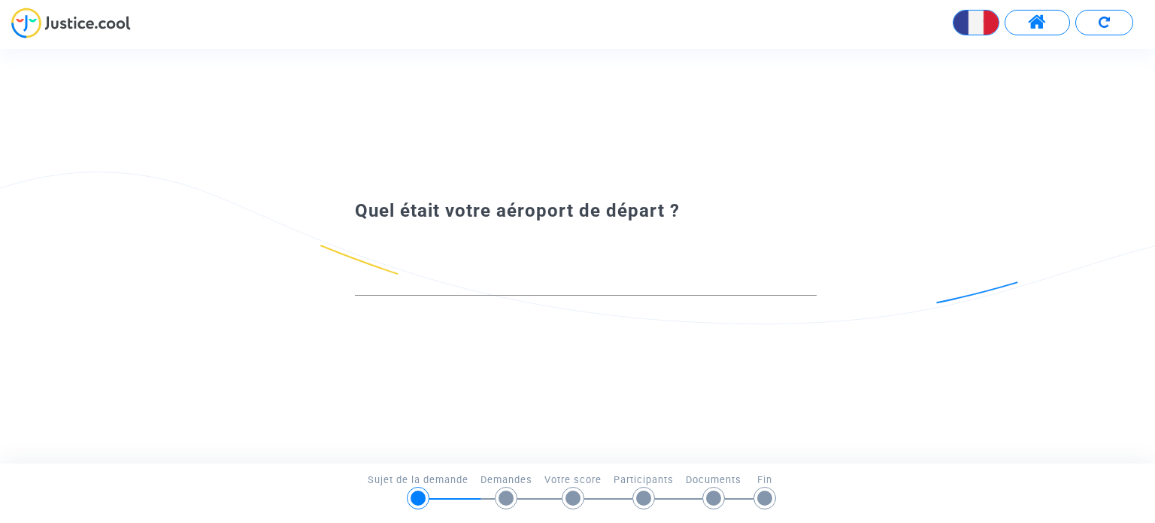
click at [1042, 29] on span at bounding box center [1037, 23] width 19 height 20
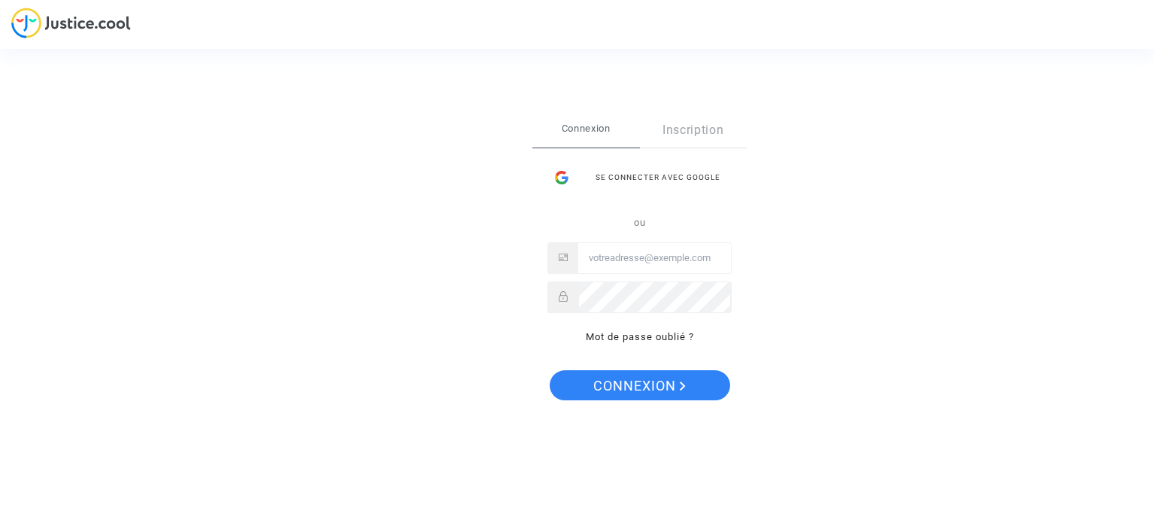
click at [623, 268] on input "Email" at bounding box center [654, 258] width 153 height 30
type input "[EMAIL_ADDRESS][DOMAIN_NAME]"
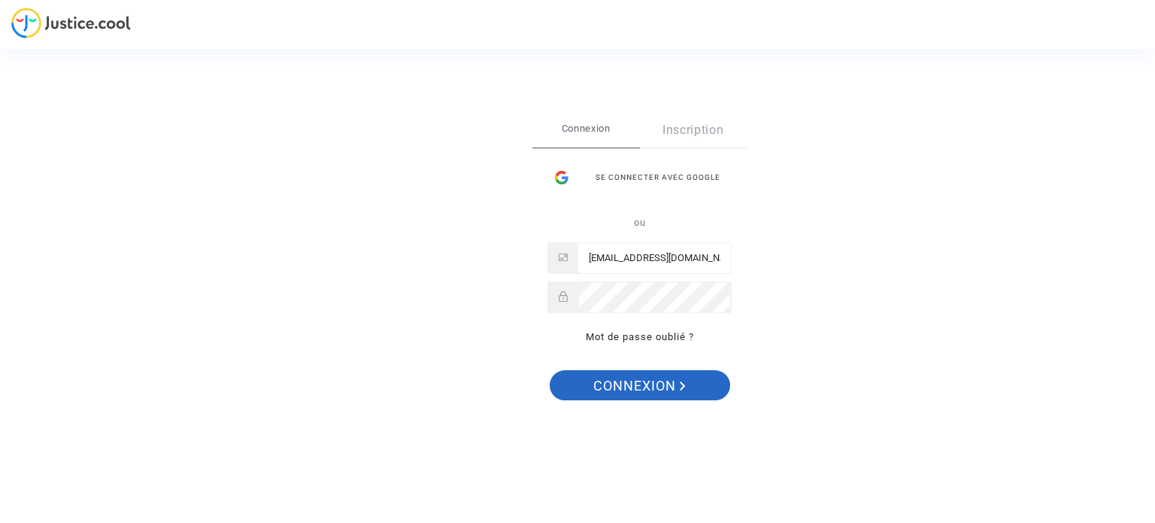
click at [623, 372] on span "Connexion" at bounding box center [639, 386] width 93 height 32
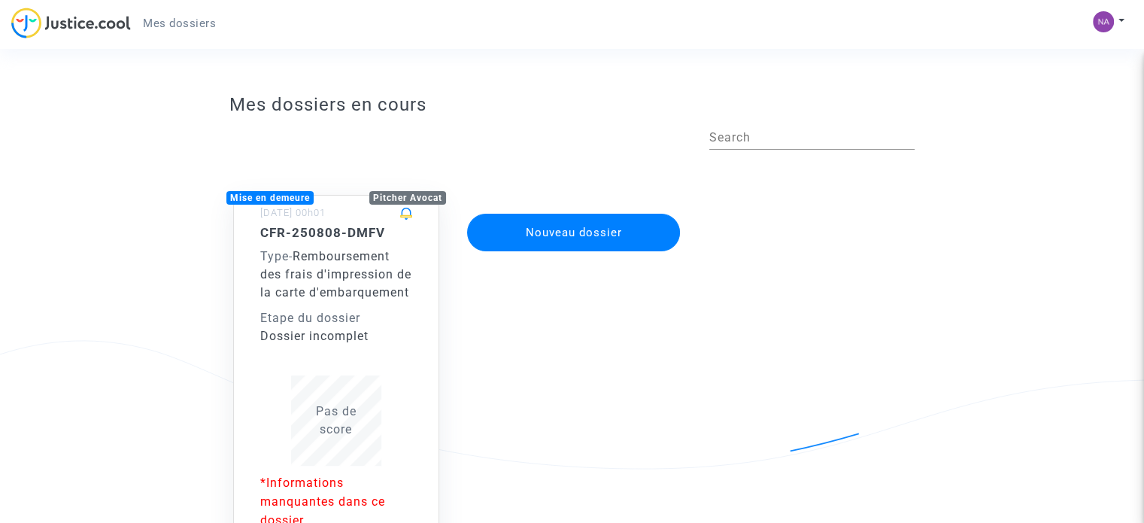
click at [324, 262] on span "Remboursement des frais d'impression de la carte d'embarquement" at bounding box center [335, 274] width 151 height 50
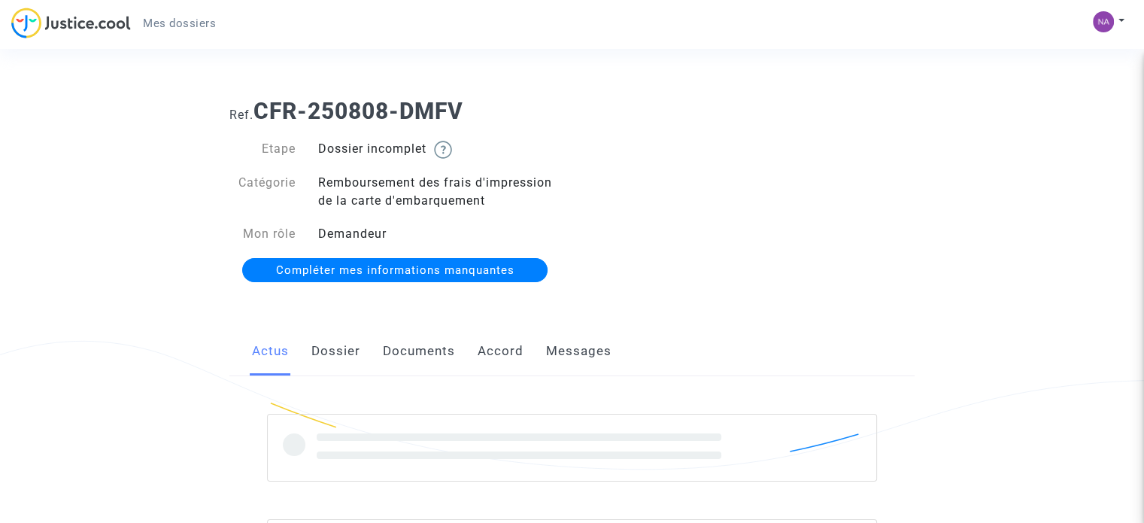
click at [435, 265] on span "Compléter mes informations manquantes" at bounding box center [395, 270] width 238 height 14
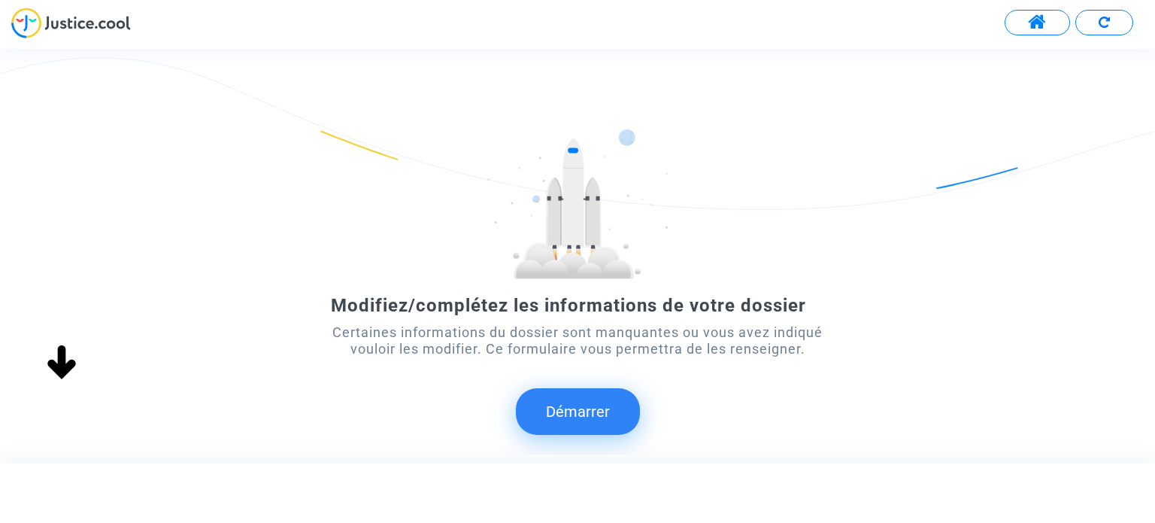
click at [586, 411] on button "Démarrer" at bounding box center [578, 411] width 124 height 47
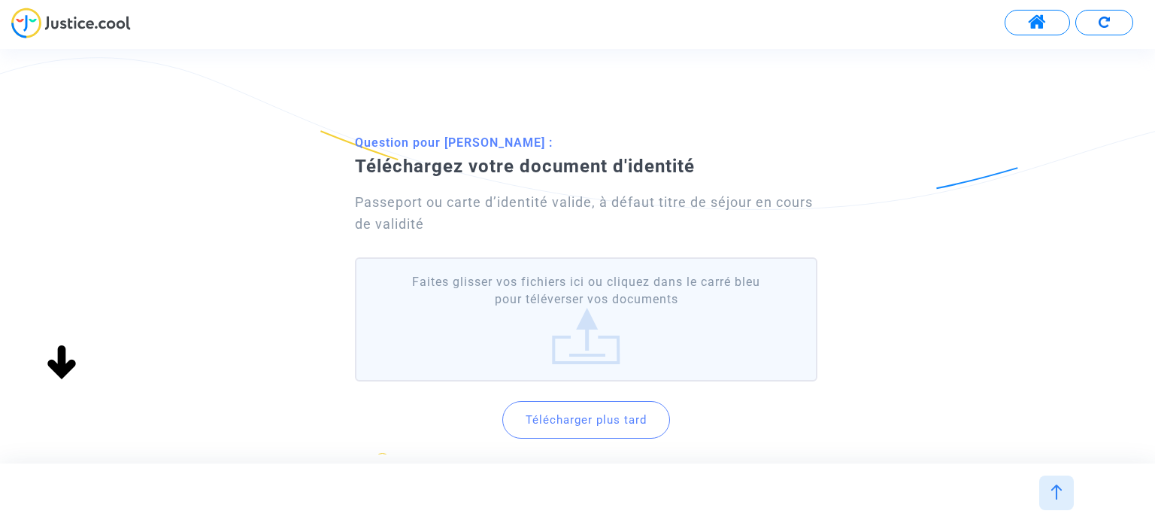
scroll to position [2, 0]
click at [604, 413] on button "Télécharger plus tard" at bounding box center [586, 418] width 168 height 38
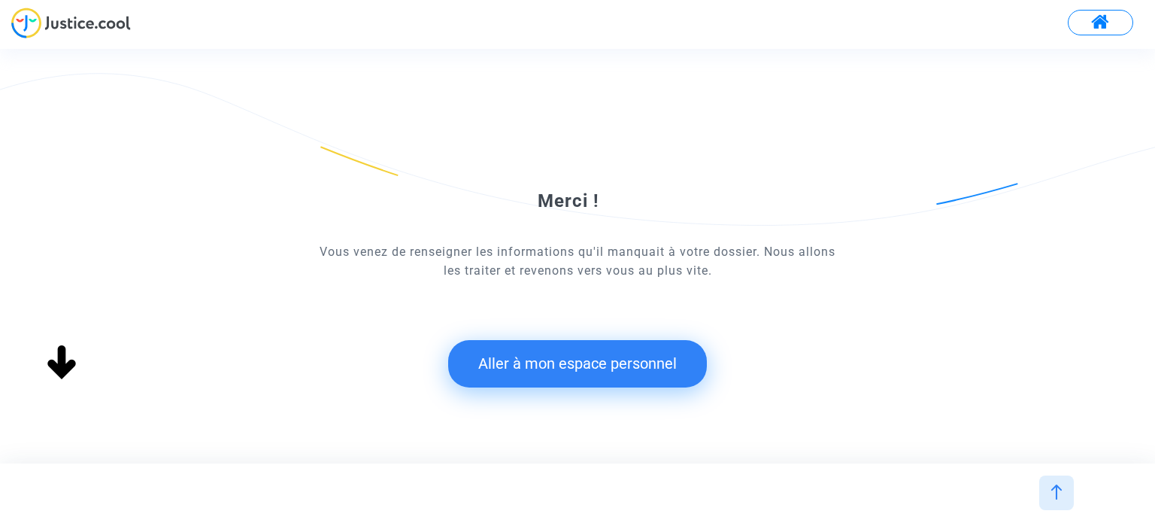
scroll to position [0, 0]
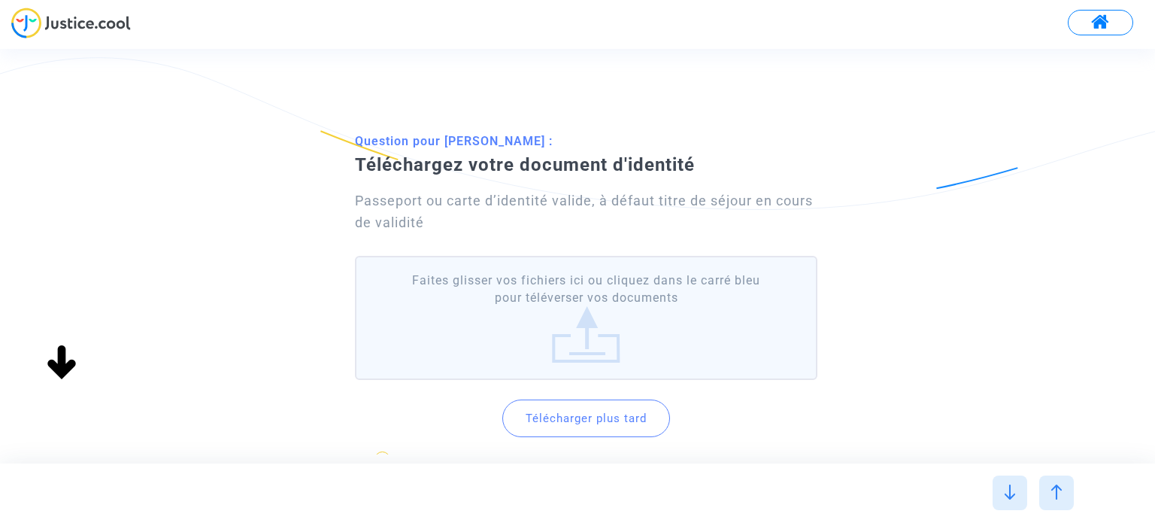
click at [584, 340] on label "Faites glisser vos fichiers ici ou cliquez dans le carré bleu pour téléverser v…" at bounding box center [586, 318] width 462 height 124
click at [0, 0] on input "Faites glisser vos fichiers ici ou cliquez dans le carré bleu pour téléverser v…" at bounding box center [0, 0] width 0 height 0
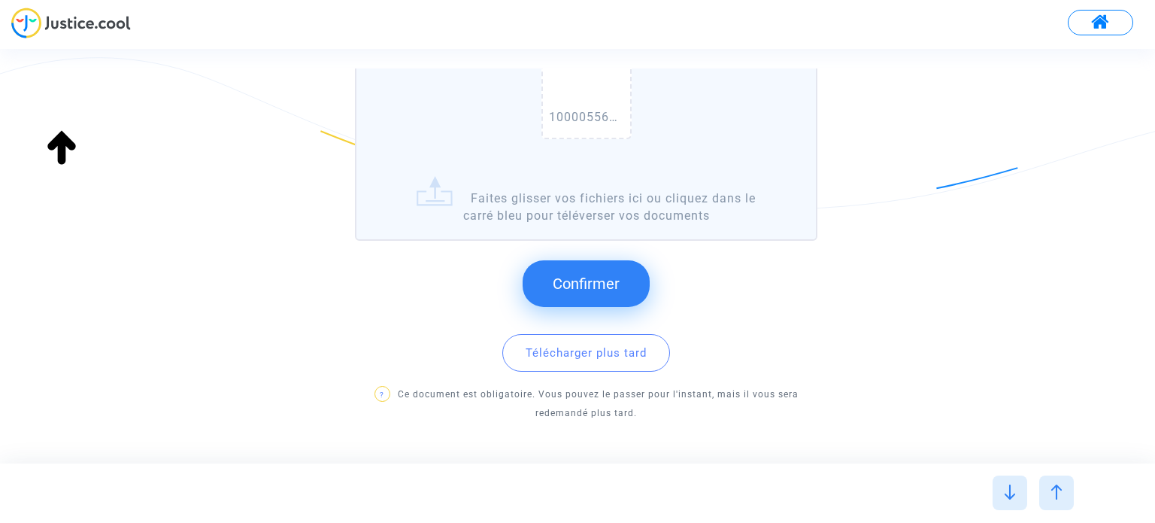
click at [581, 271] on button "Confirmer" at bounding box center [586, 283] width 127 height 47
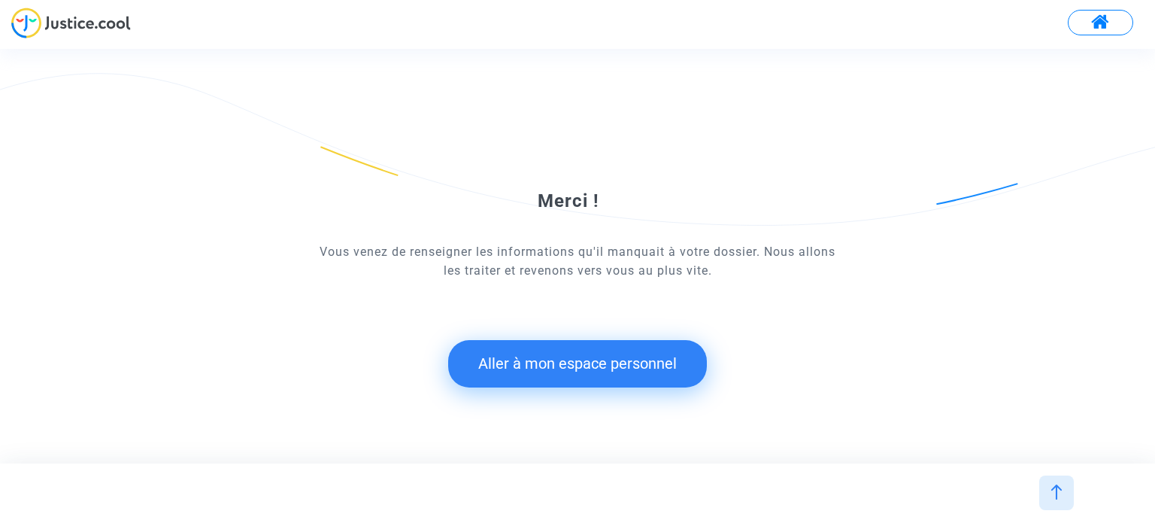
click at [625, 356] on button "Aller à mon espace personnel" at bounding box center [577, 363] width 259 height 47
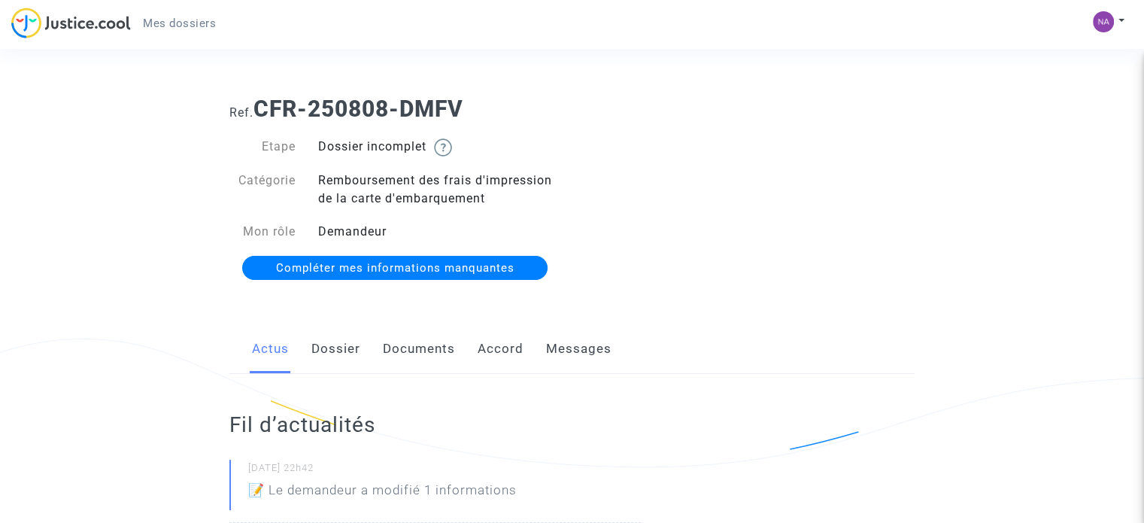
scroll to position [1, 0]
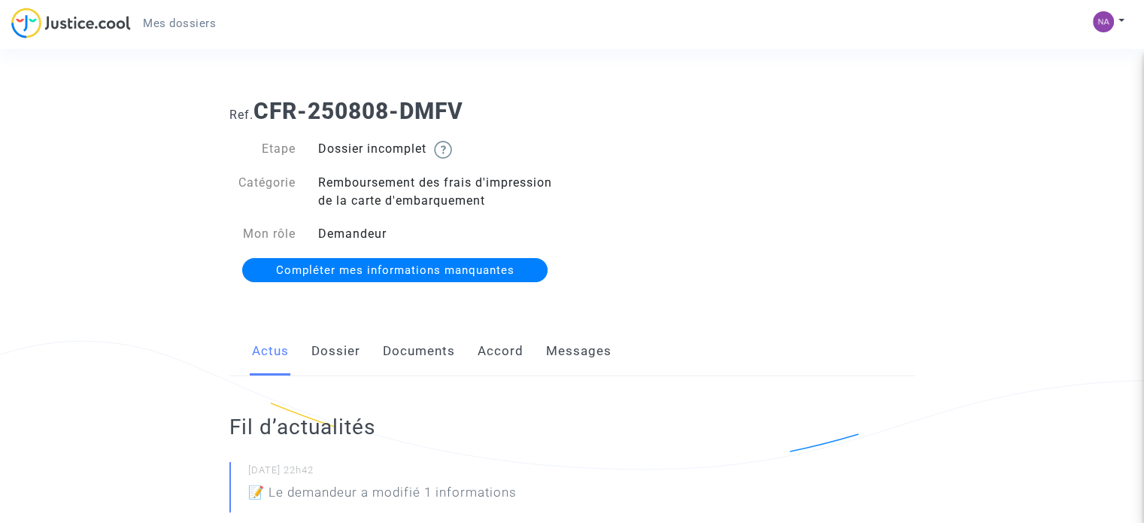
click at [326, 348] on link "Dossier" at bounding box center [335, 351] width 49 height 50
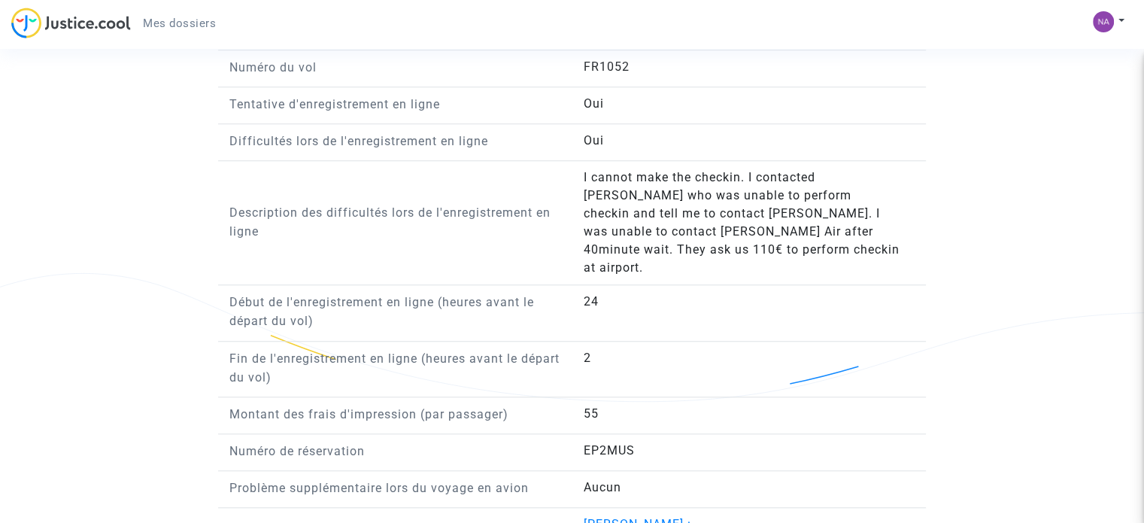
scroll to position [1339, 0]
